Goal: Task Accomplishment & Management: Complete application form

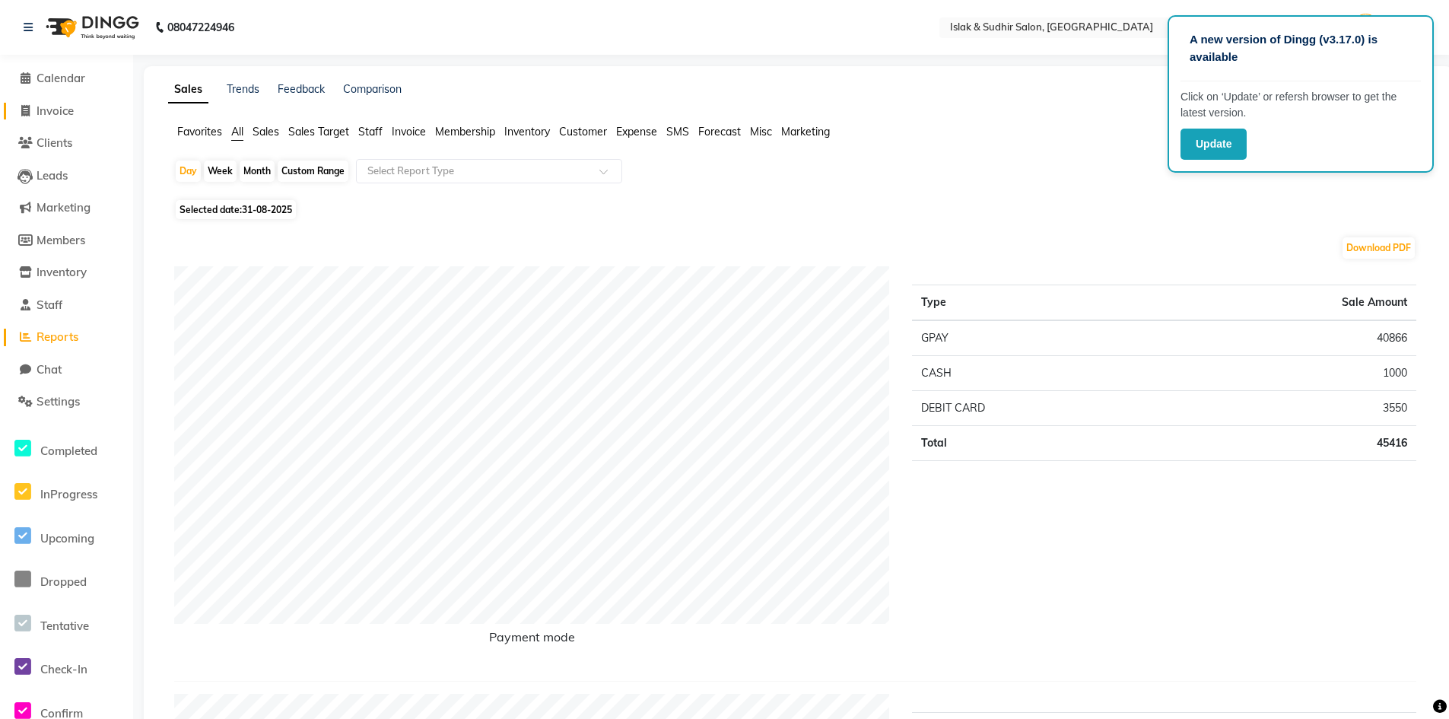
click at [62, 111] on span "Invoice" at bounding box center [55, 110] width 37 height 14
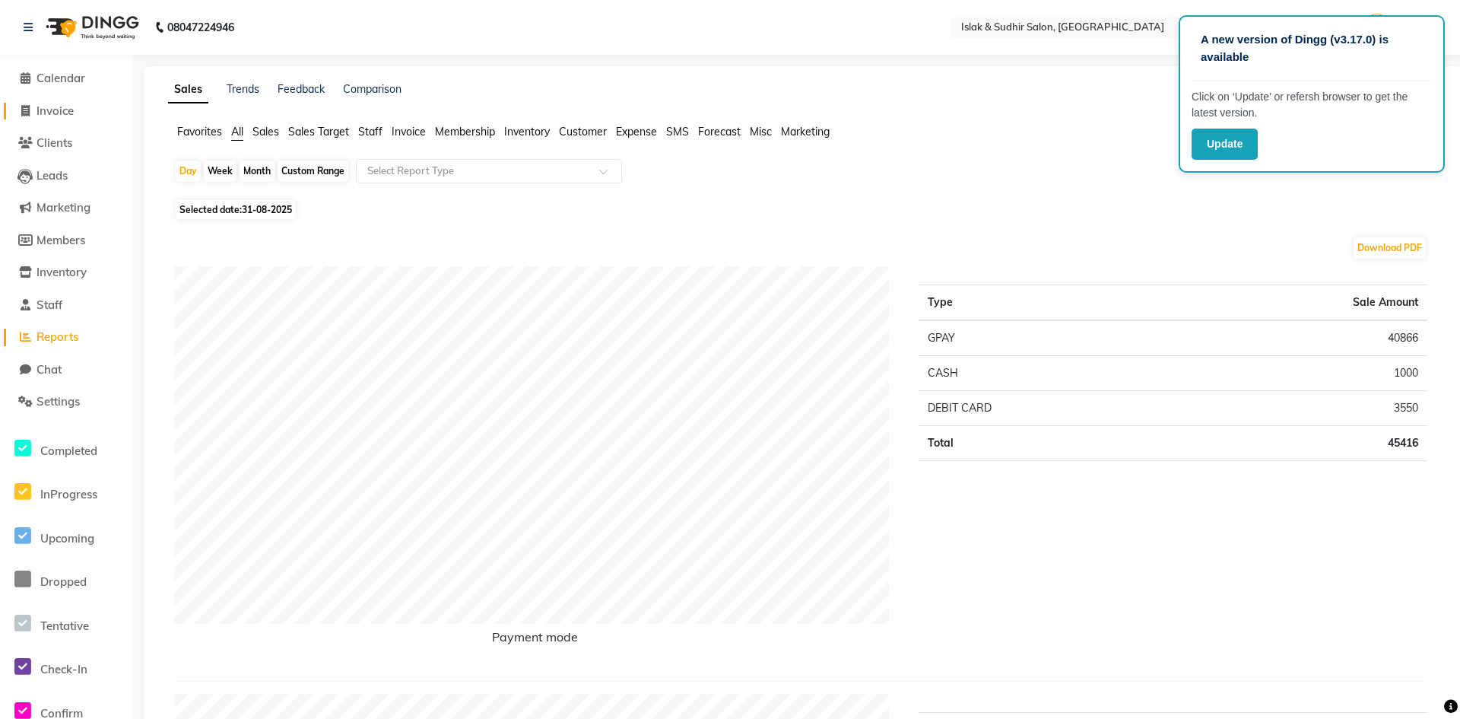
select select "7859"
select select "service"
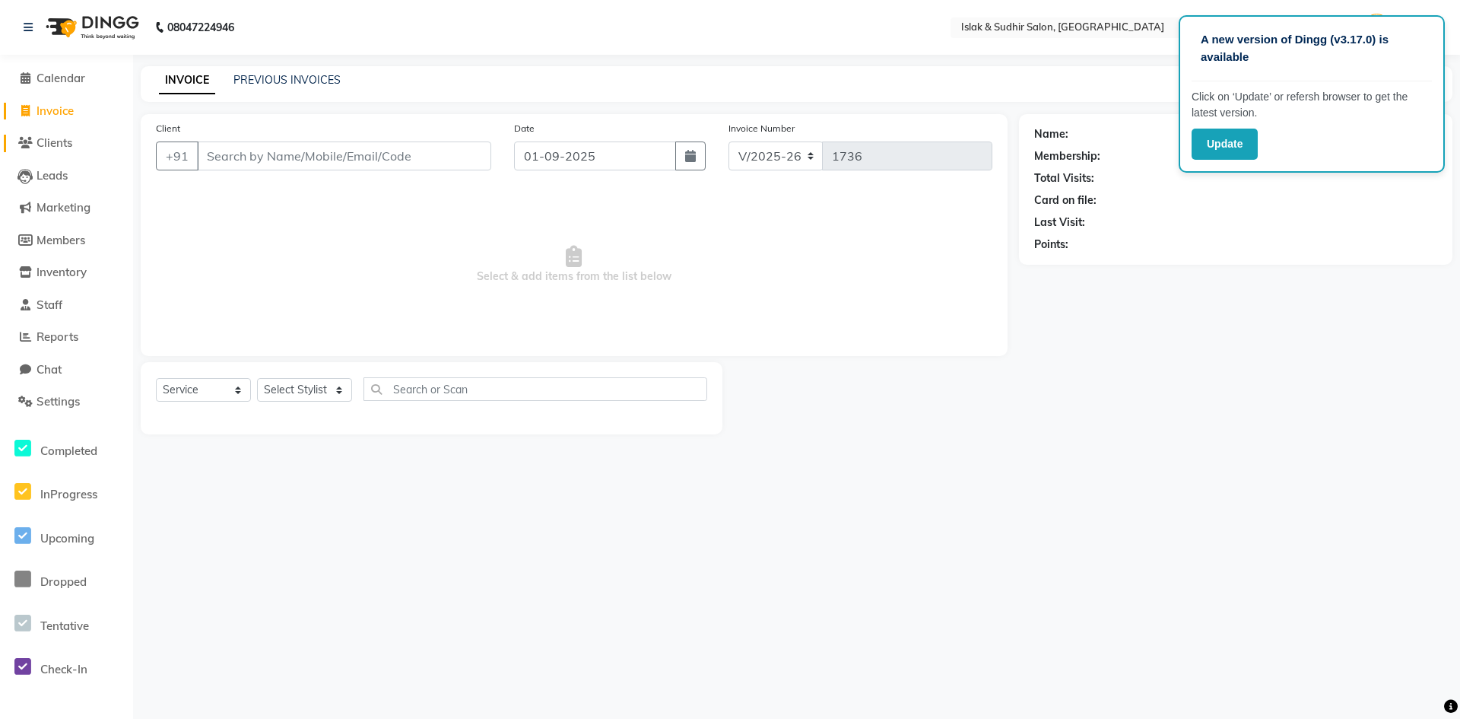
click at [68, 141] on span "Clients" at bounding box center [55, 142] width 36 height 14
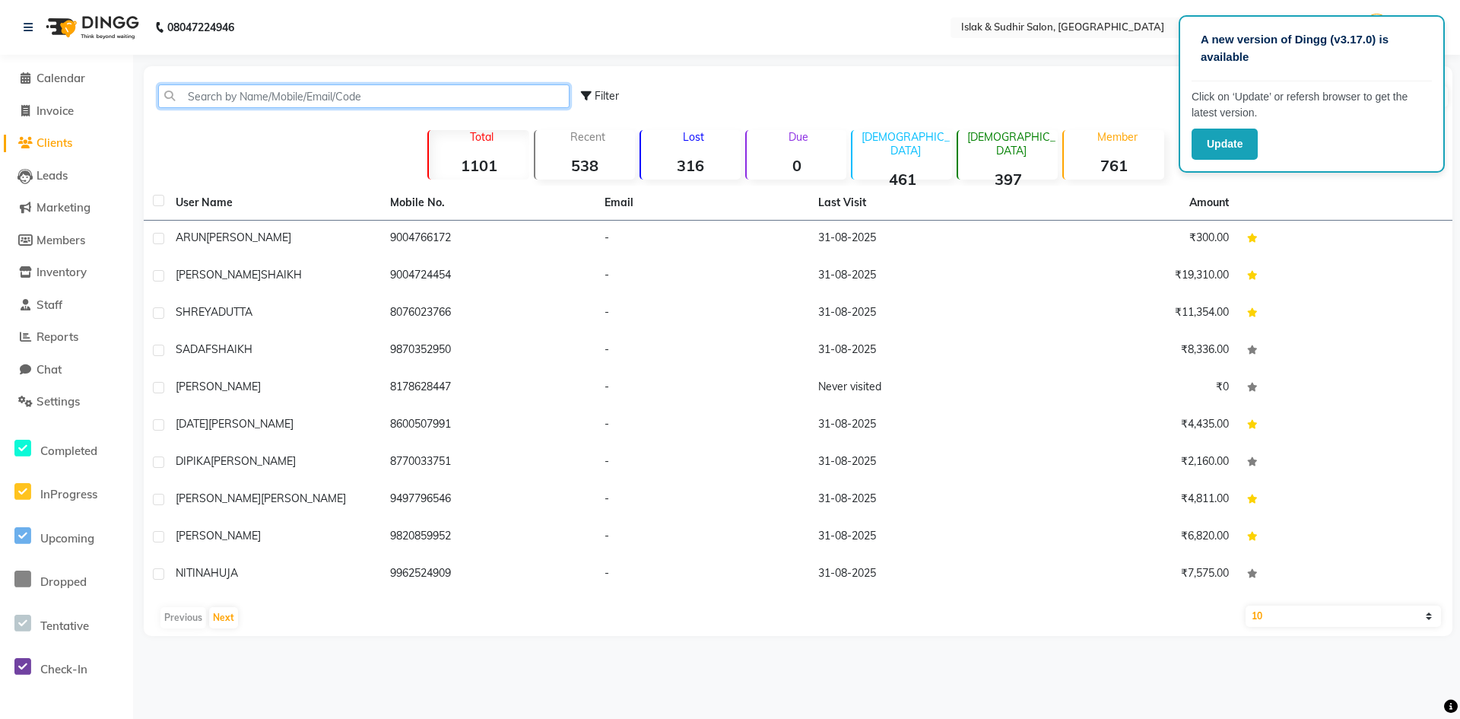
click at [194, 91] on input "text" at bounding box center [363, 96] width 411 height 24
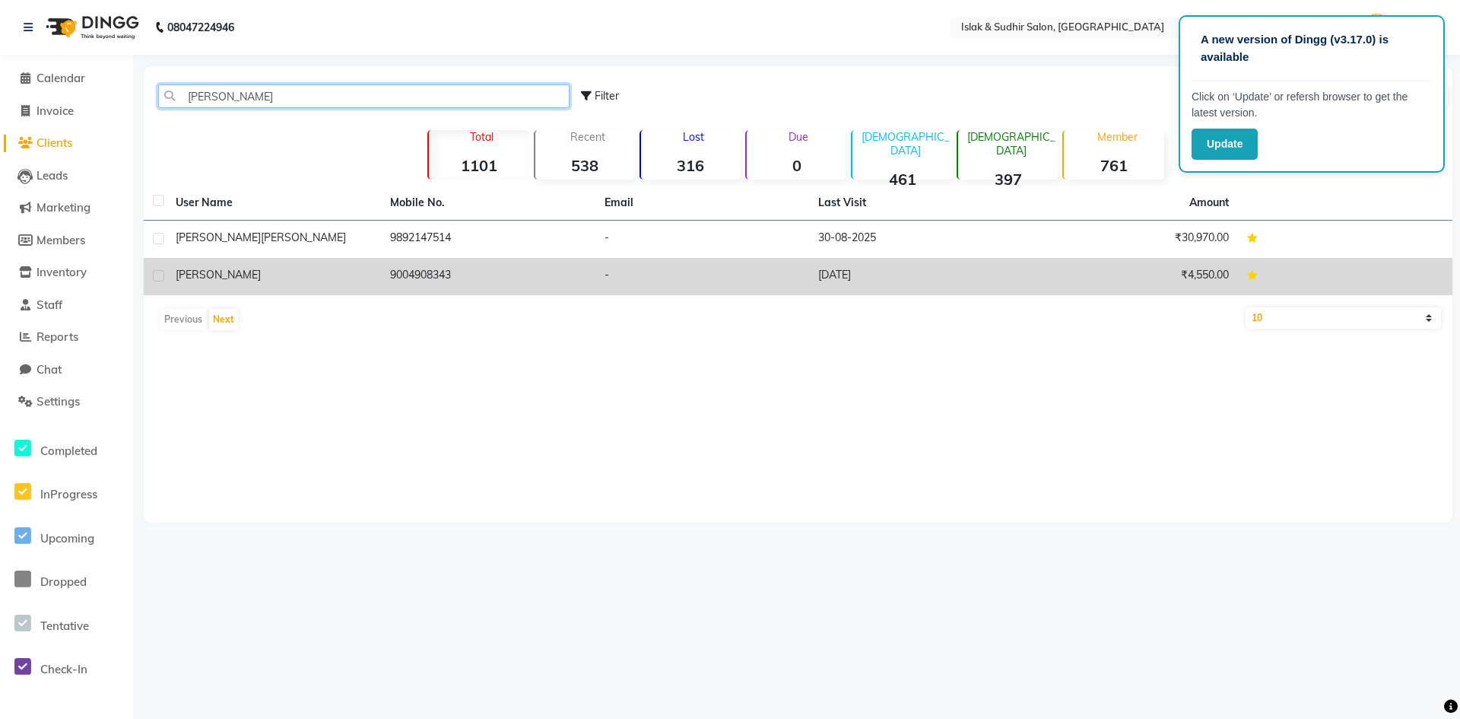
type input "SHERYL"
click at [200, 276] on span "sheryl" at bounding box center [218, 275] width 85 height 14
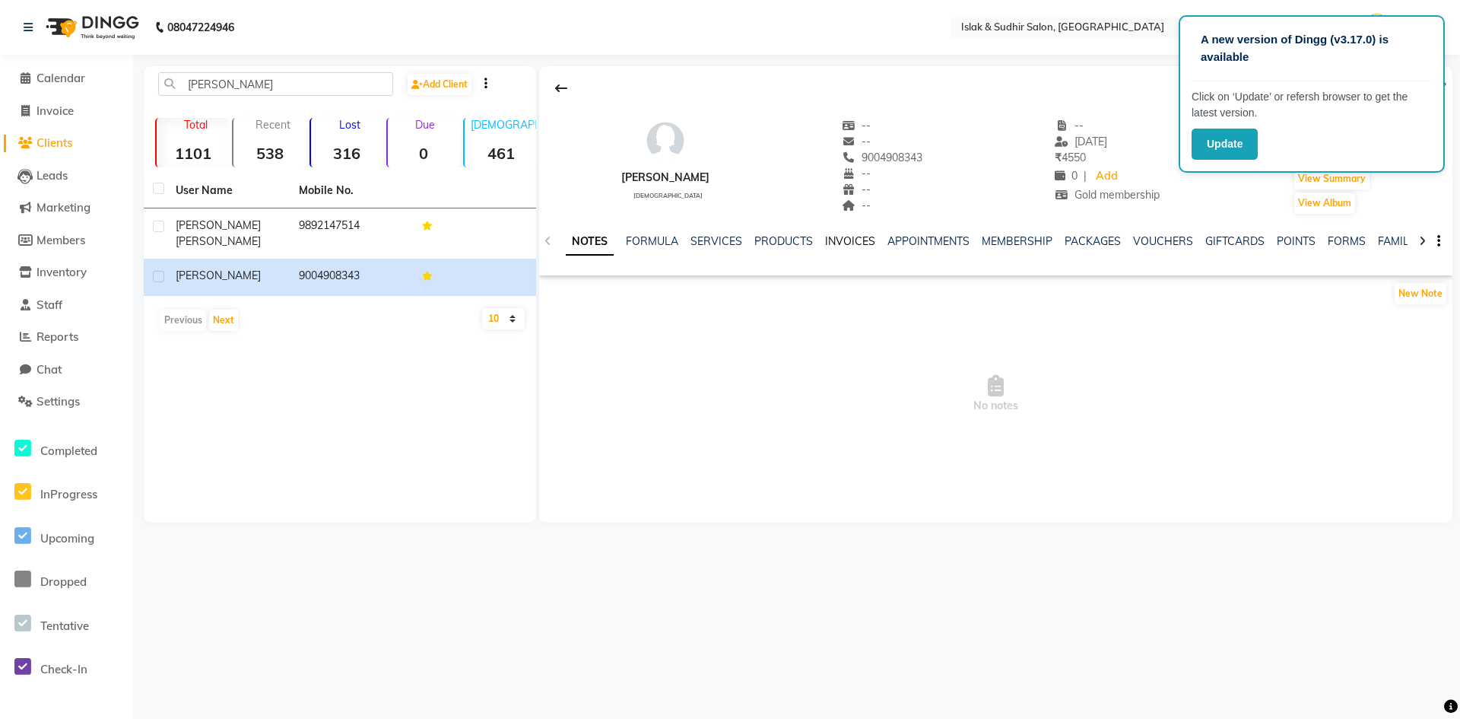
click at [844, 243] on link "INVOICES" at bounding box center [850, 241] width 50 height 14
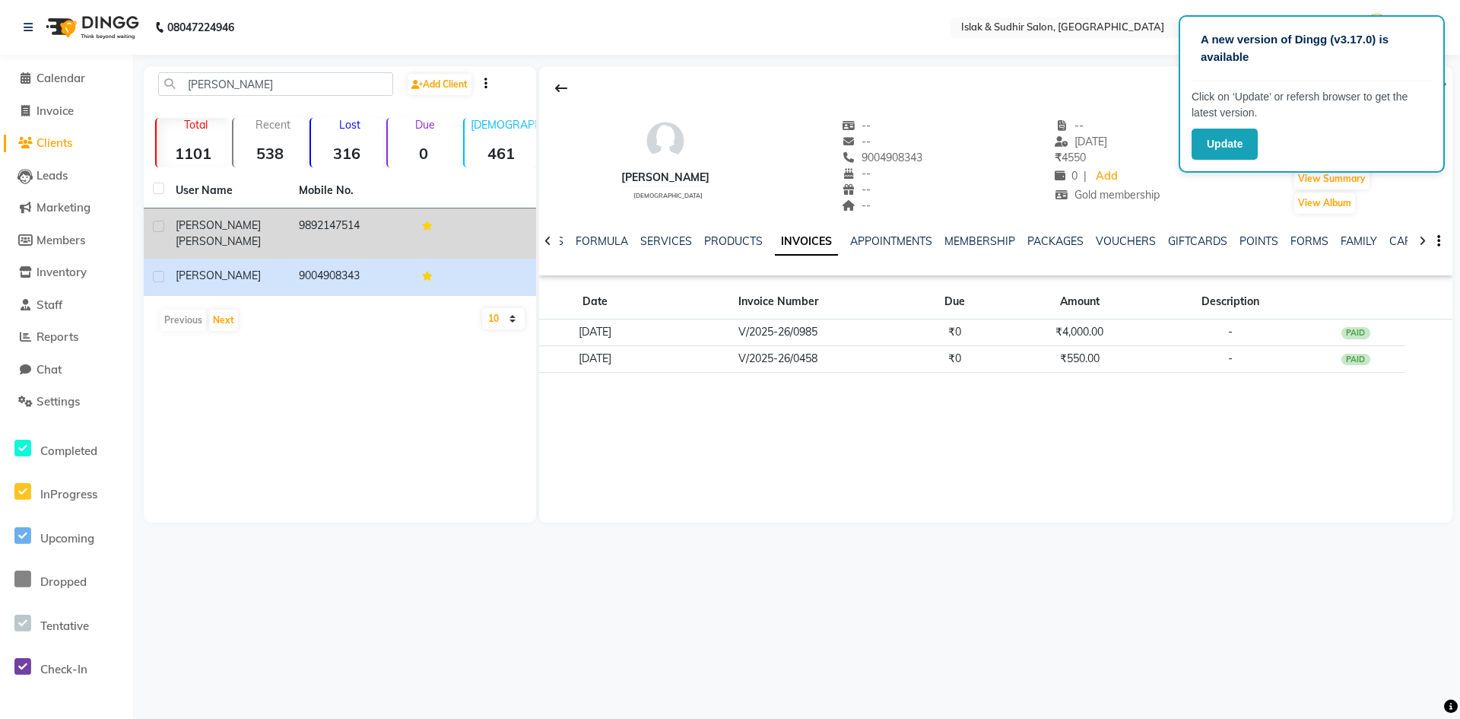
click at [175, 222] on td "SHERYL FERNANDES" at bounding box center [228, 233] width 123 height 50
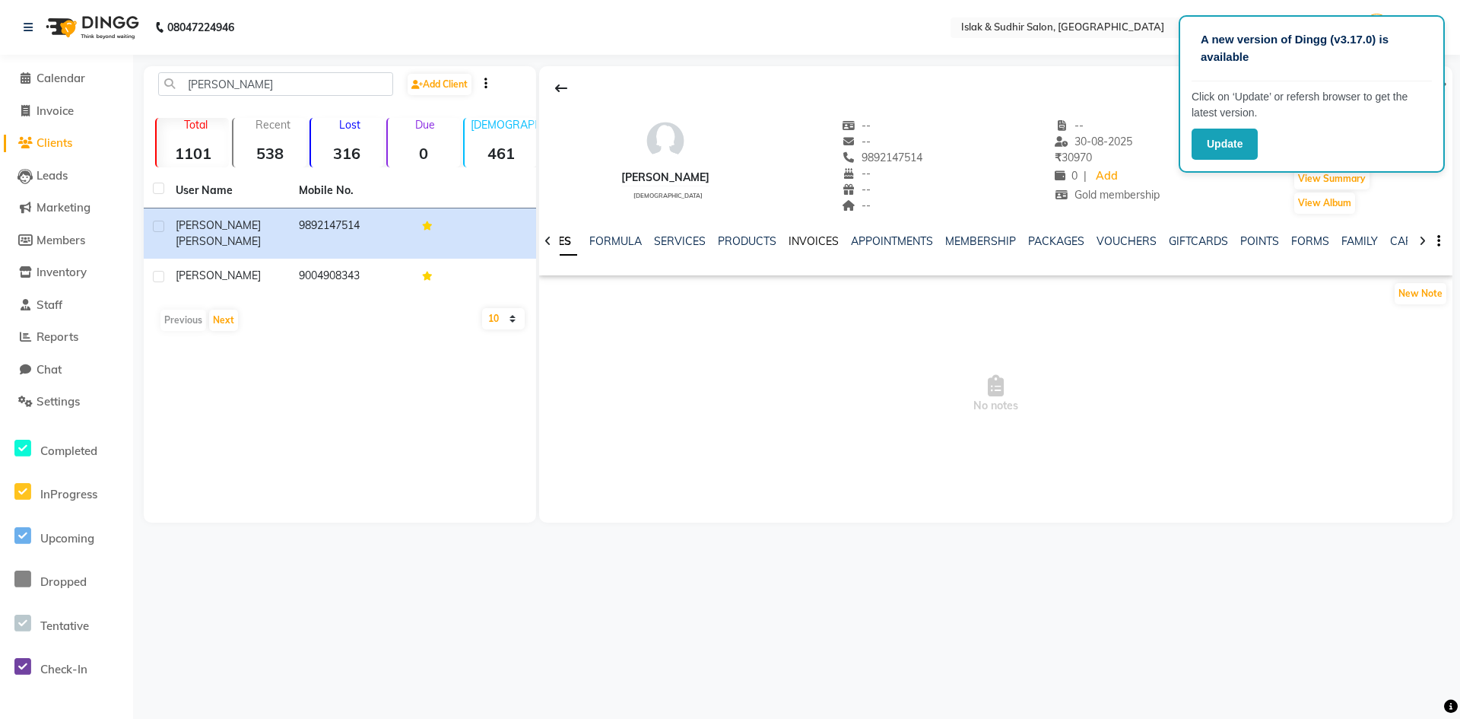
click at [798, 243] on link "INVOICES" at bounding box center [814, 241] width 50 height 14
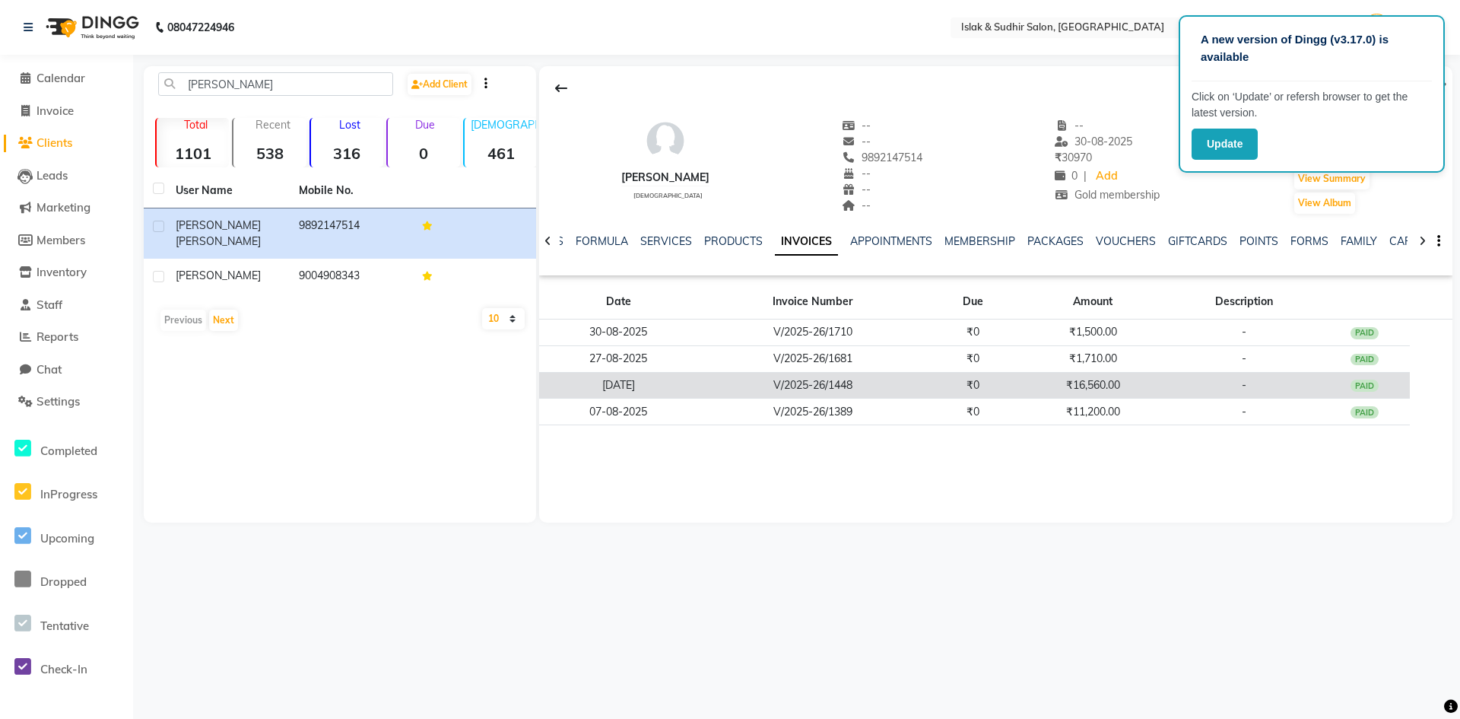
click at [809, 385] on td "V/2025-26/1448" at bounding box center [812, 385] width 230 height 27
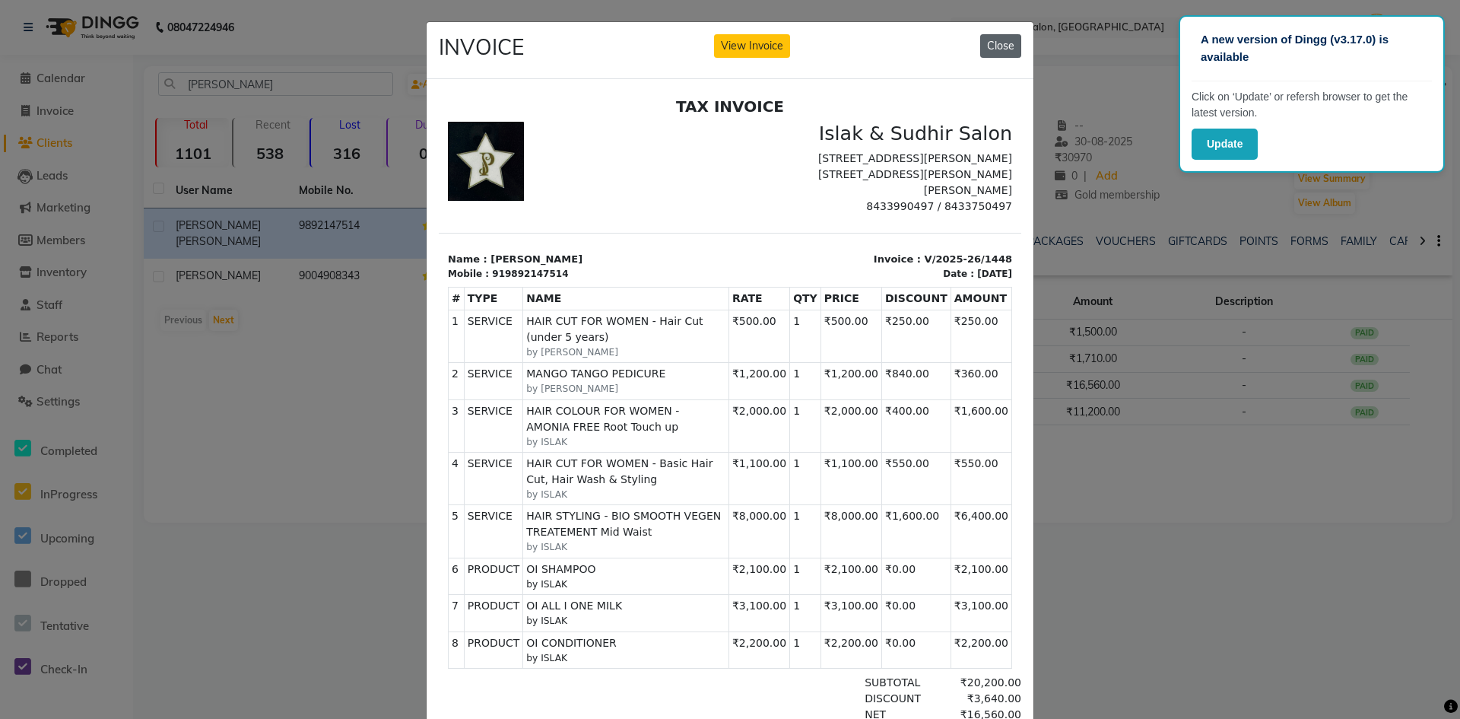
click at [1004, 39] on button "Close" at bounding box center [1000, 46] width 41 height 24
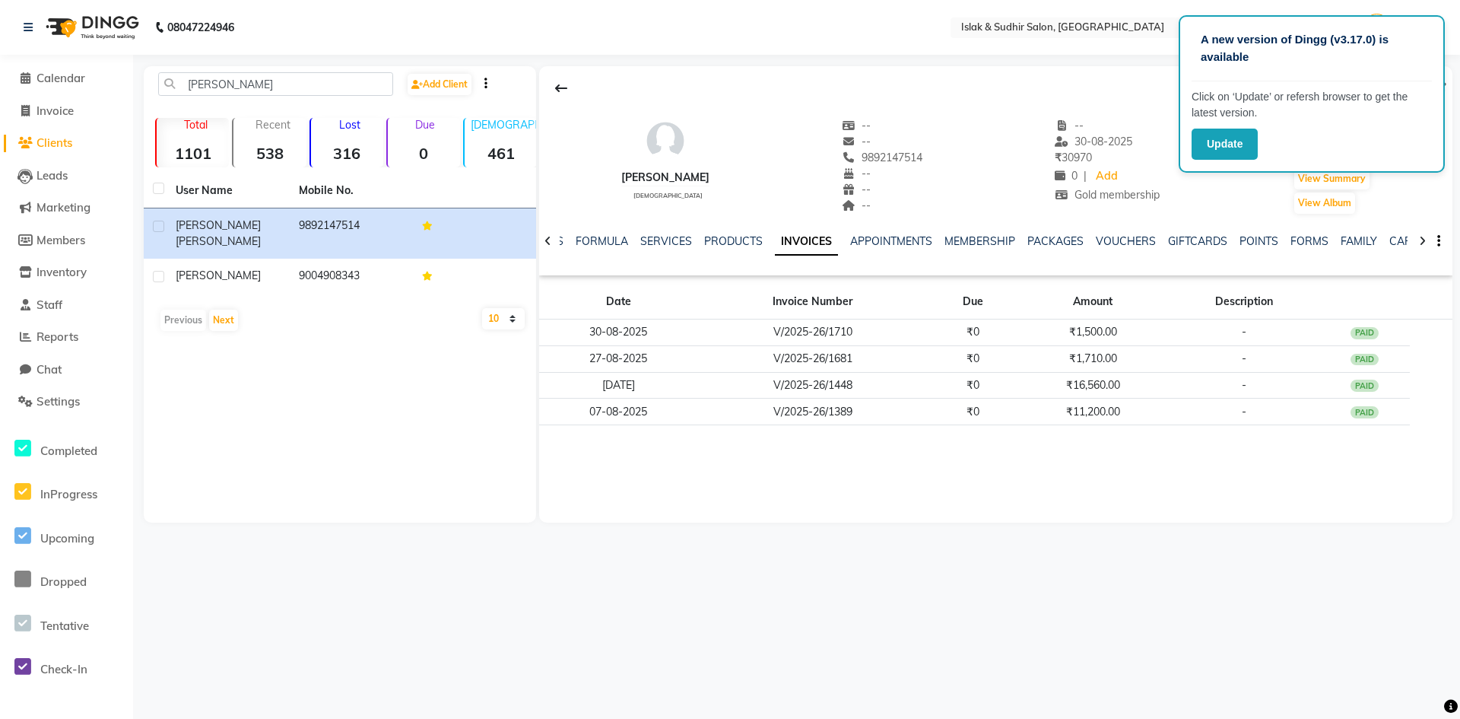
click at [1226, 448] on div "[PERSON_NAME] [DEMOGRAPHIC_DATA] -- -- 9892147514 -- -- -- -- [DATE] ₹ 30970 0 …" at bounding box center [995, 294] width 913 height 456
click at [1233, 151] on button "Update" at bounding box center [1225, 144] width 66 height 31
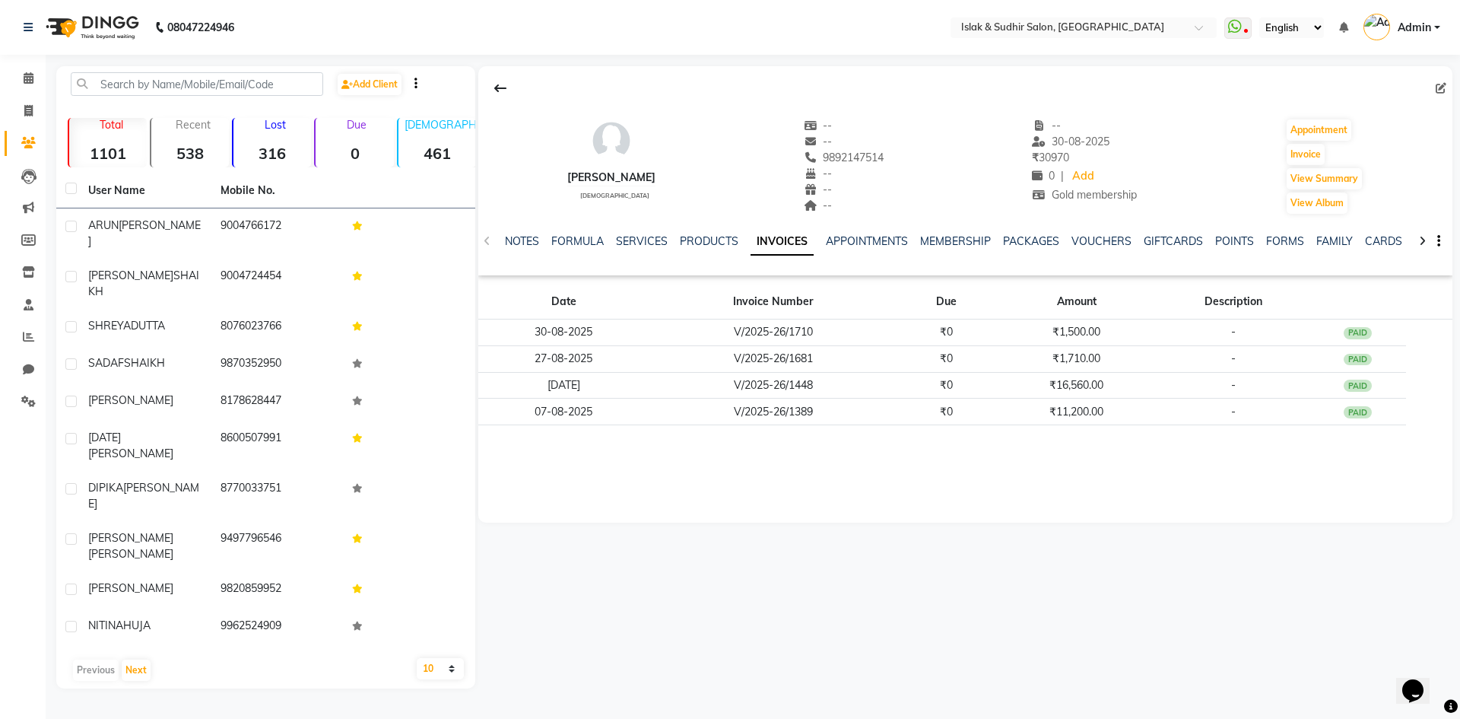
click at [735, 574] on div "[PERSON_NAME] [DEMOGRAPHIC_DATA] -- -- 9892147514 -- -- -- -- [DATE] ₹ 30970 0 …" at bounding box center [963, 377] width 977 height 622
click at [28, 24] on icon at bounding box center [28, 27] width 9 height 11
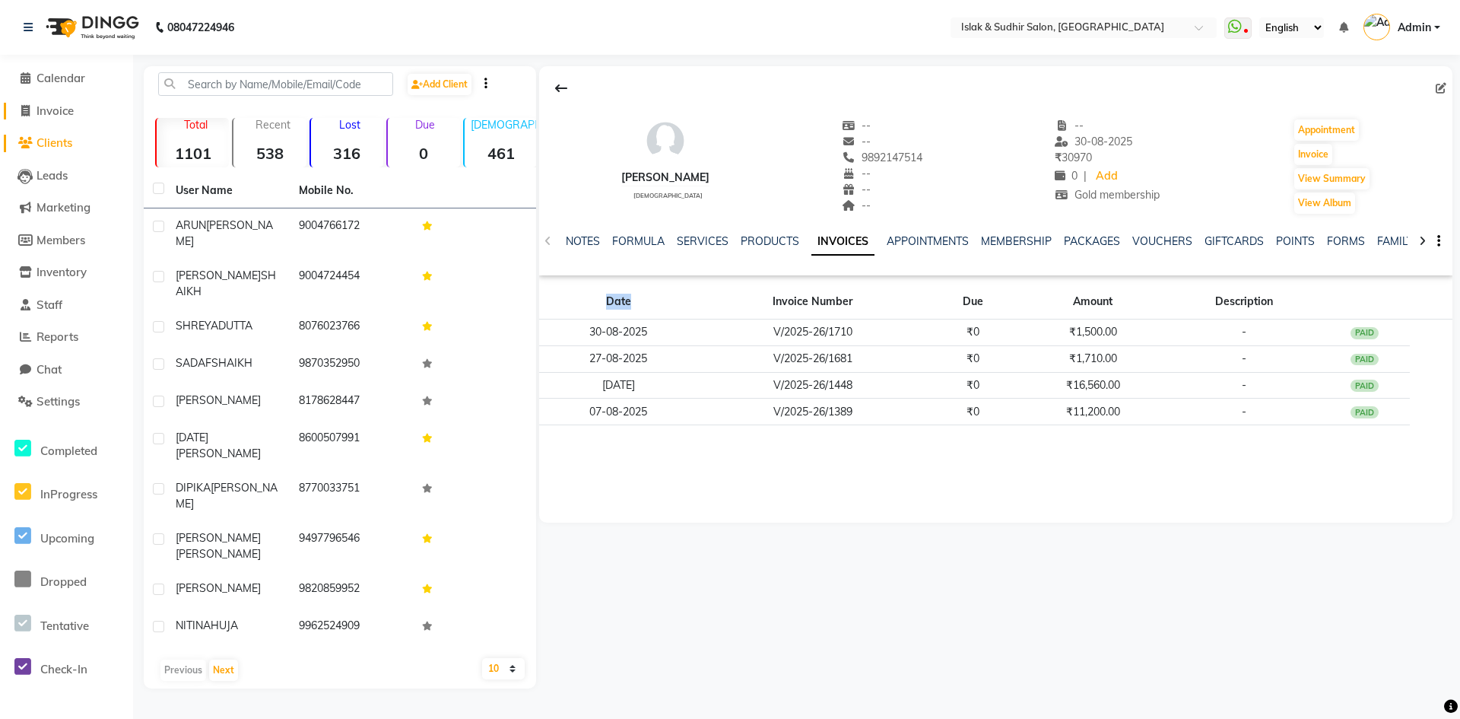
click at [47, 108] on span "Invoice" at bounding box center [55, 110] width 37 height 14
select select "7859"
select select "service"
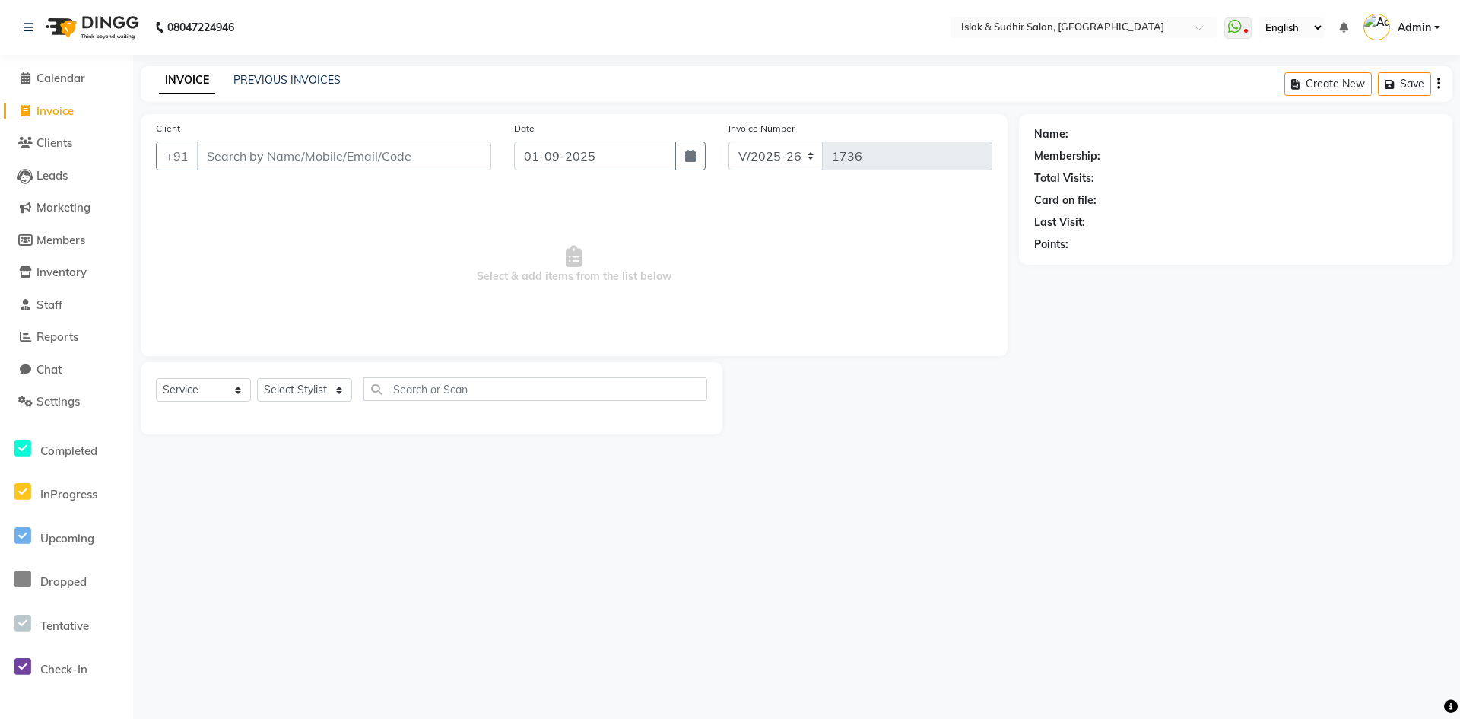
click at [312, 221] on span "Select & add items from the list below" at bounding box center [574, 265] width 836 height 152
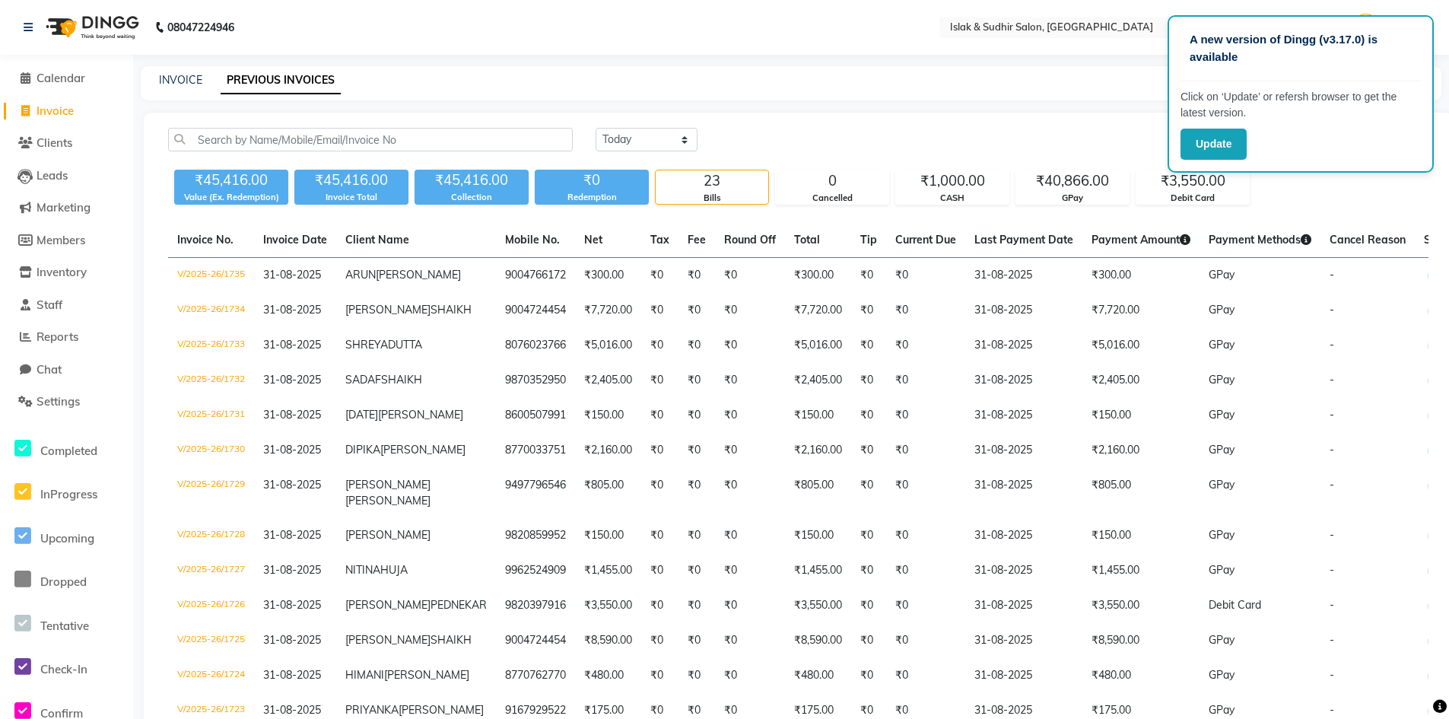
select select "yesterday"
click at [52, 104] on span "Invoice" at bounding box center [55, 110] width 37 height 14
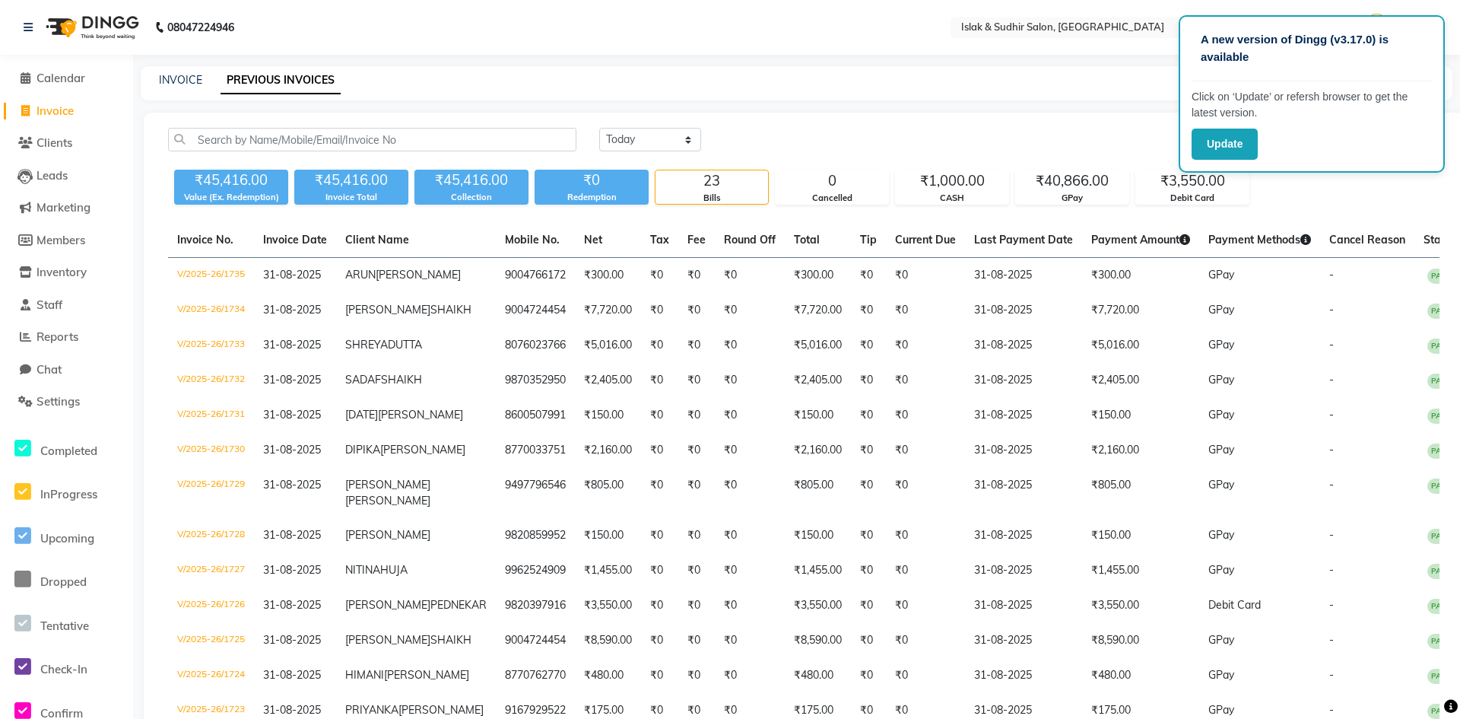
select select "7859"
select select "service"
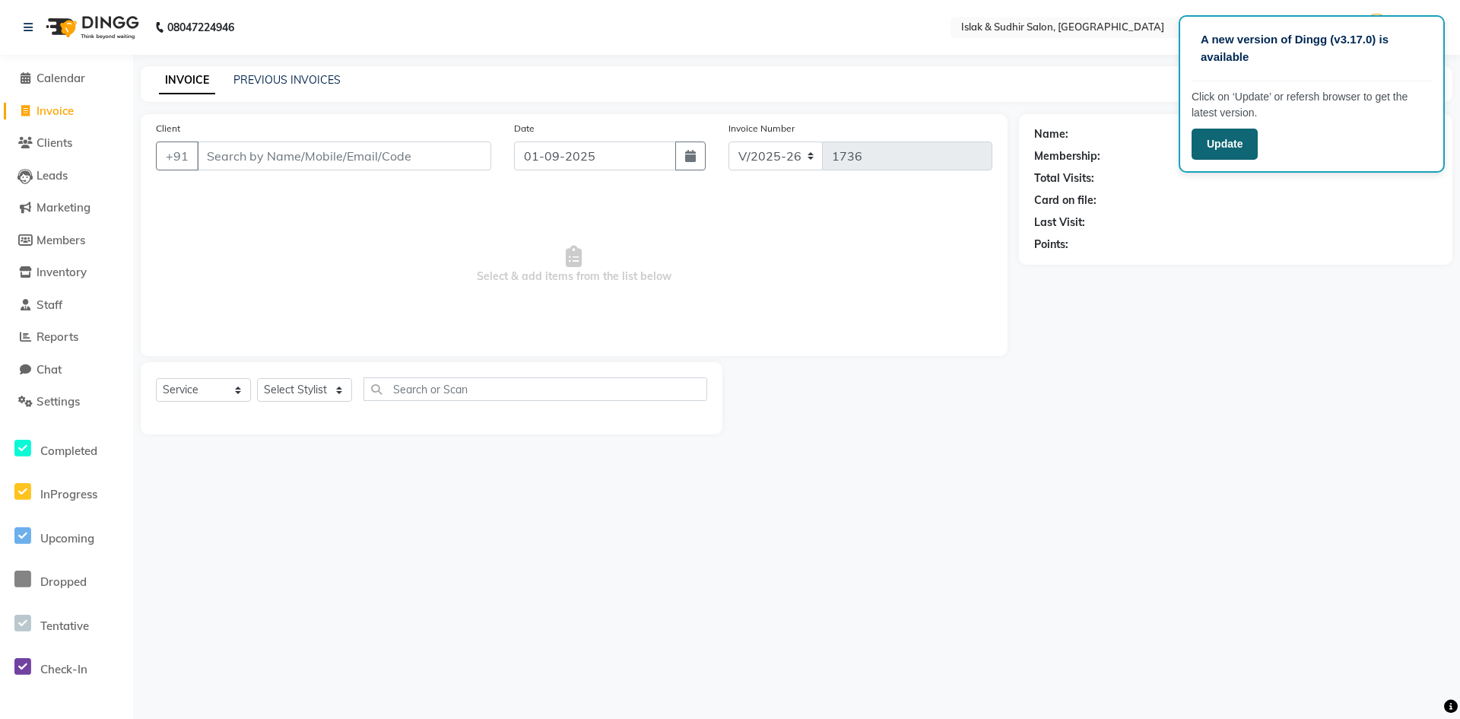
click at [1222, 145] on button "Update" at bounding box center [1225, 144] width 66 height 31
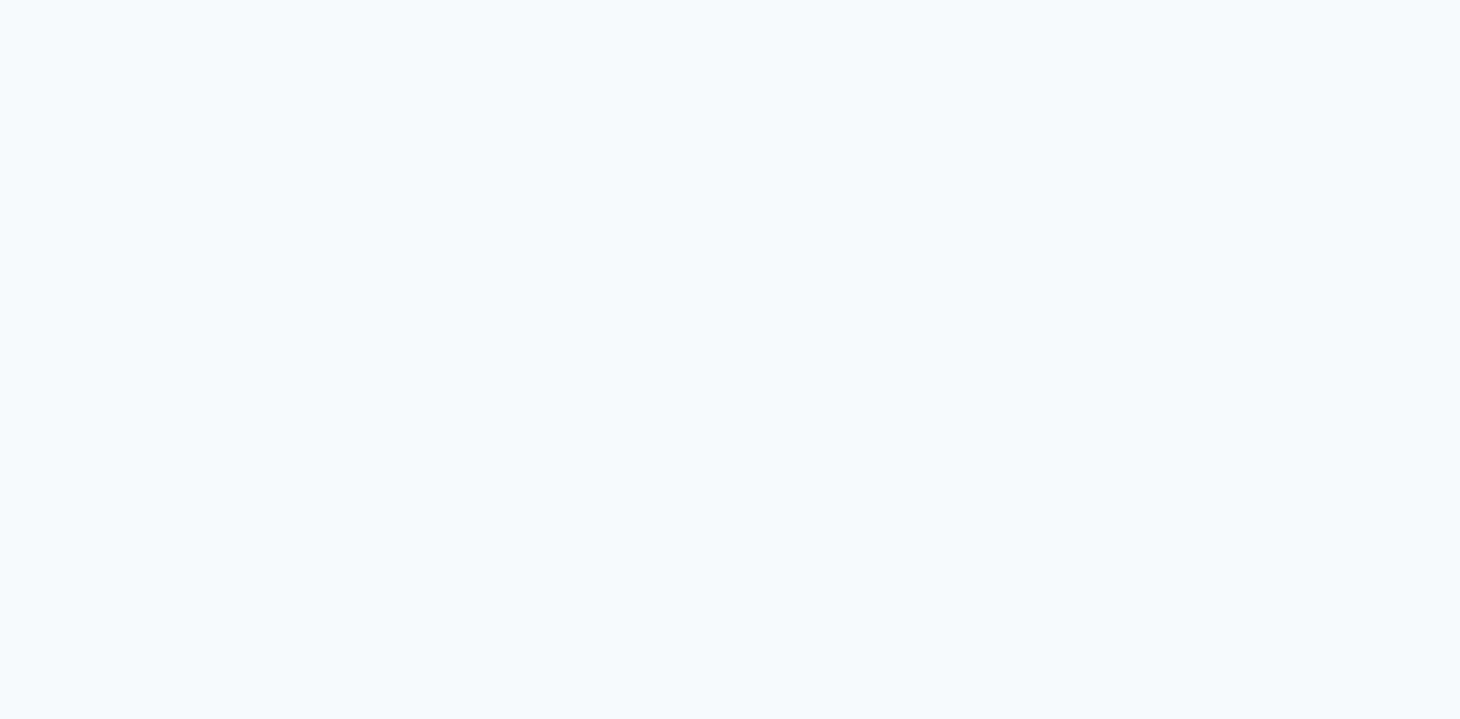
select select "service"
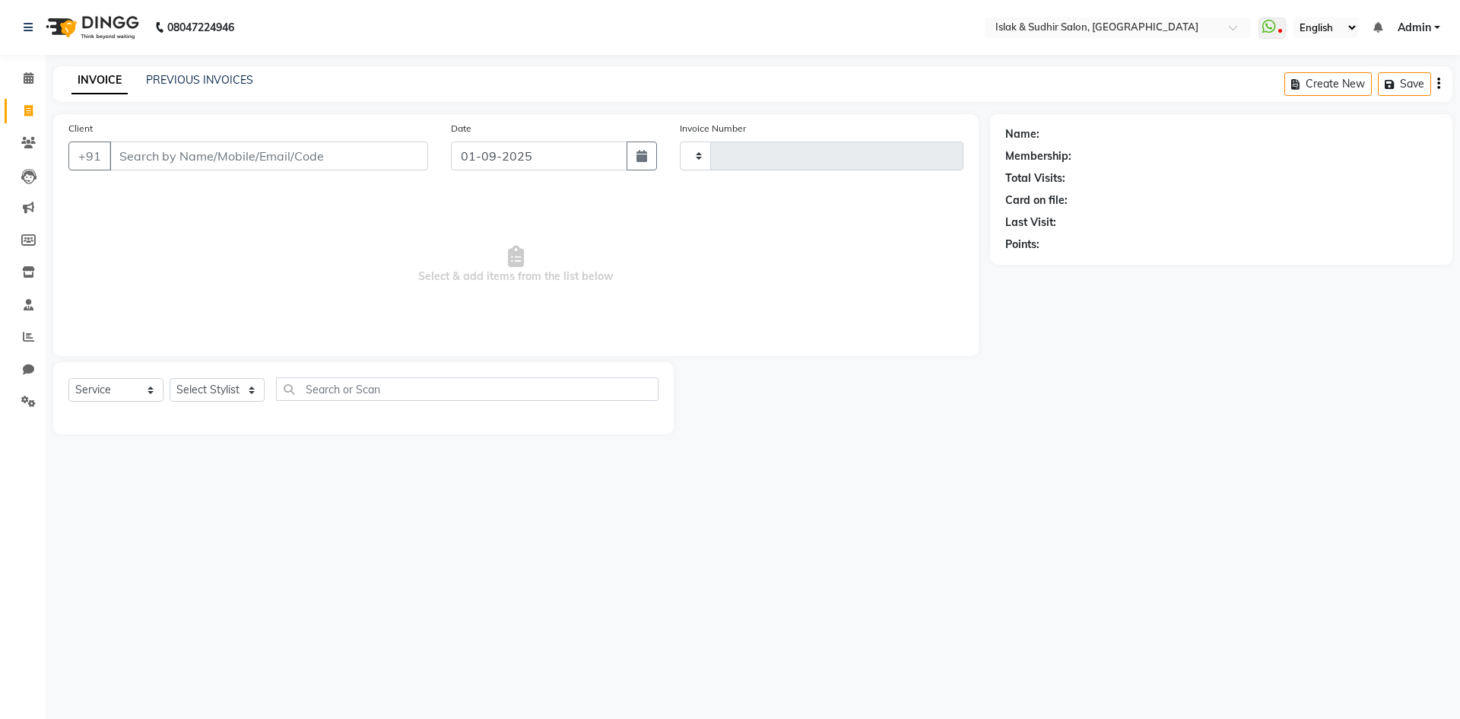
type input "1736"
select select "7859"
